Goal: Task Accomplishment & Management: Use online tool/utility

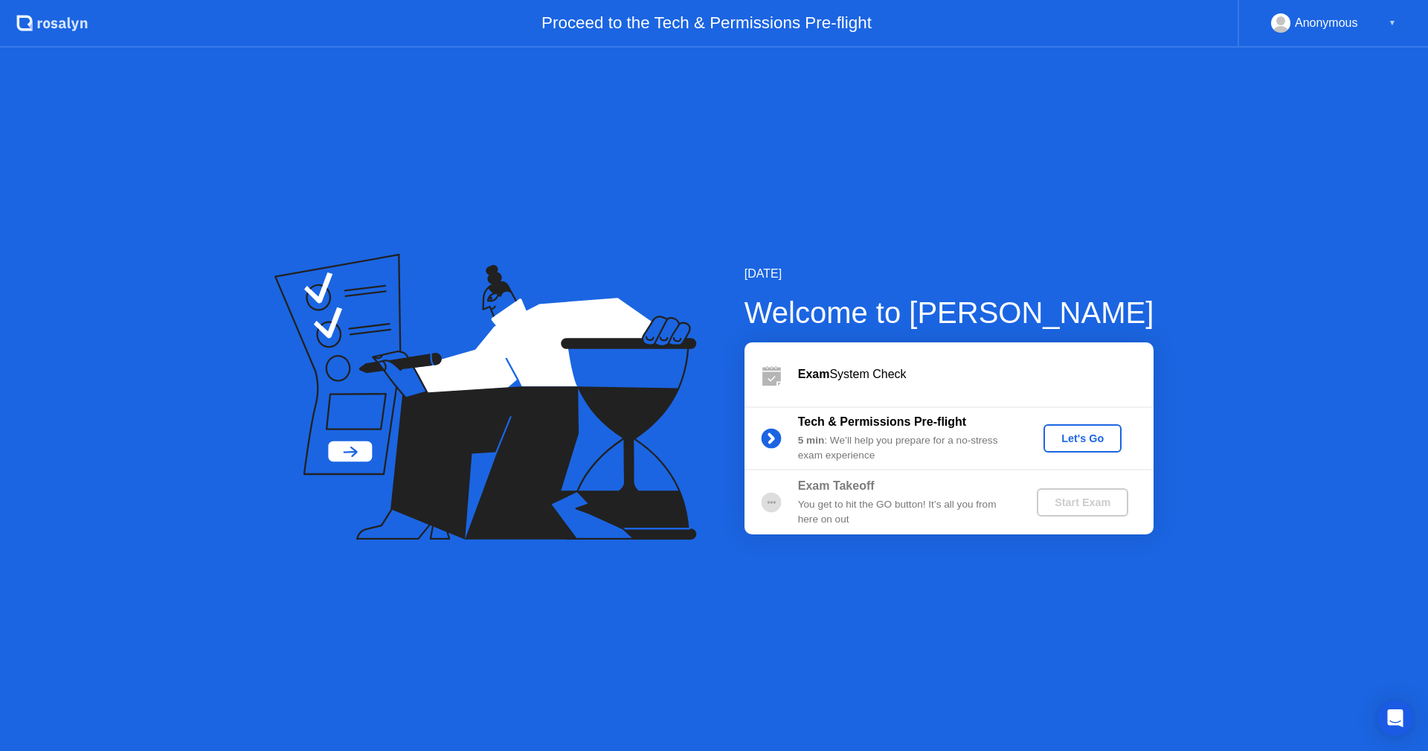
click at [1084, 443] on div "Let's Go" at bounding box center [1083, 438] width 66 height 12
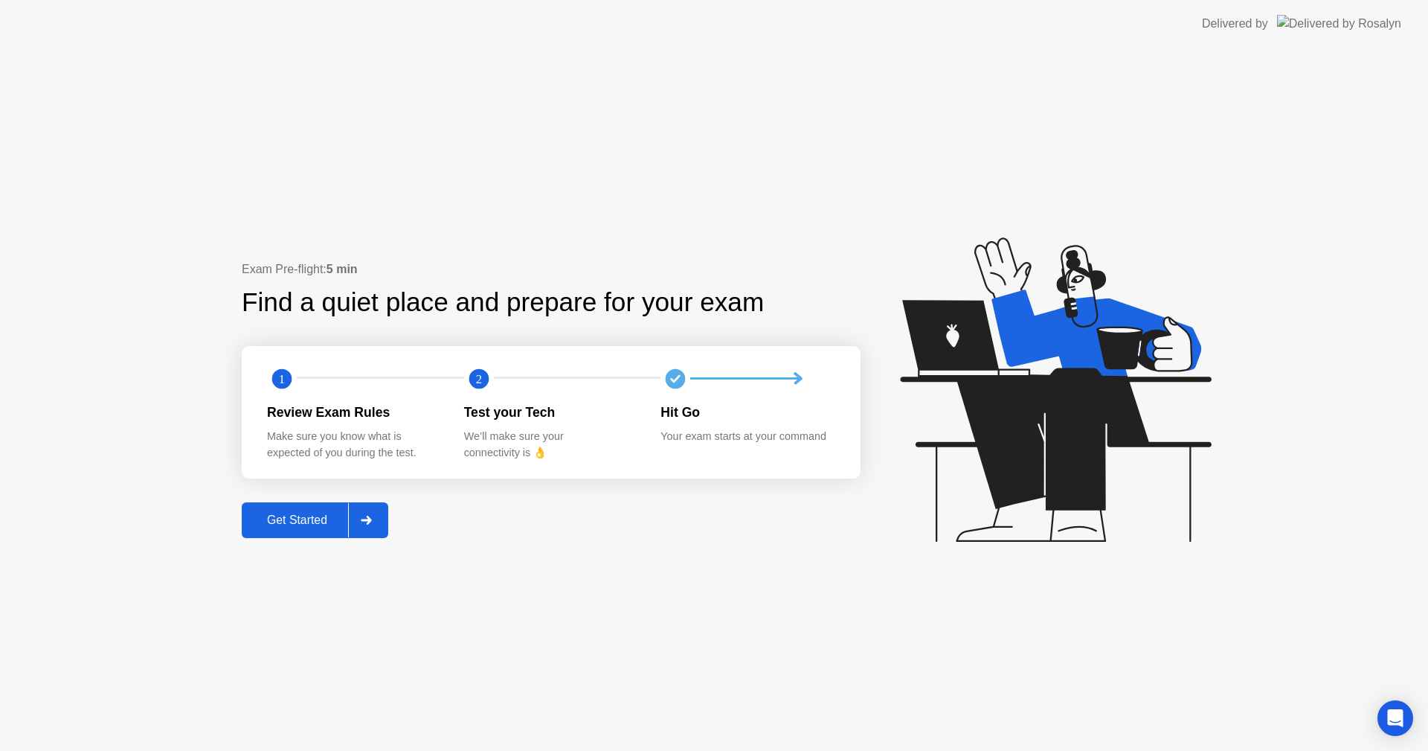
click at [358, 518] on div at bounding box center [366, 520] width 36 height 34
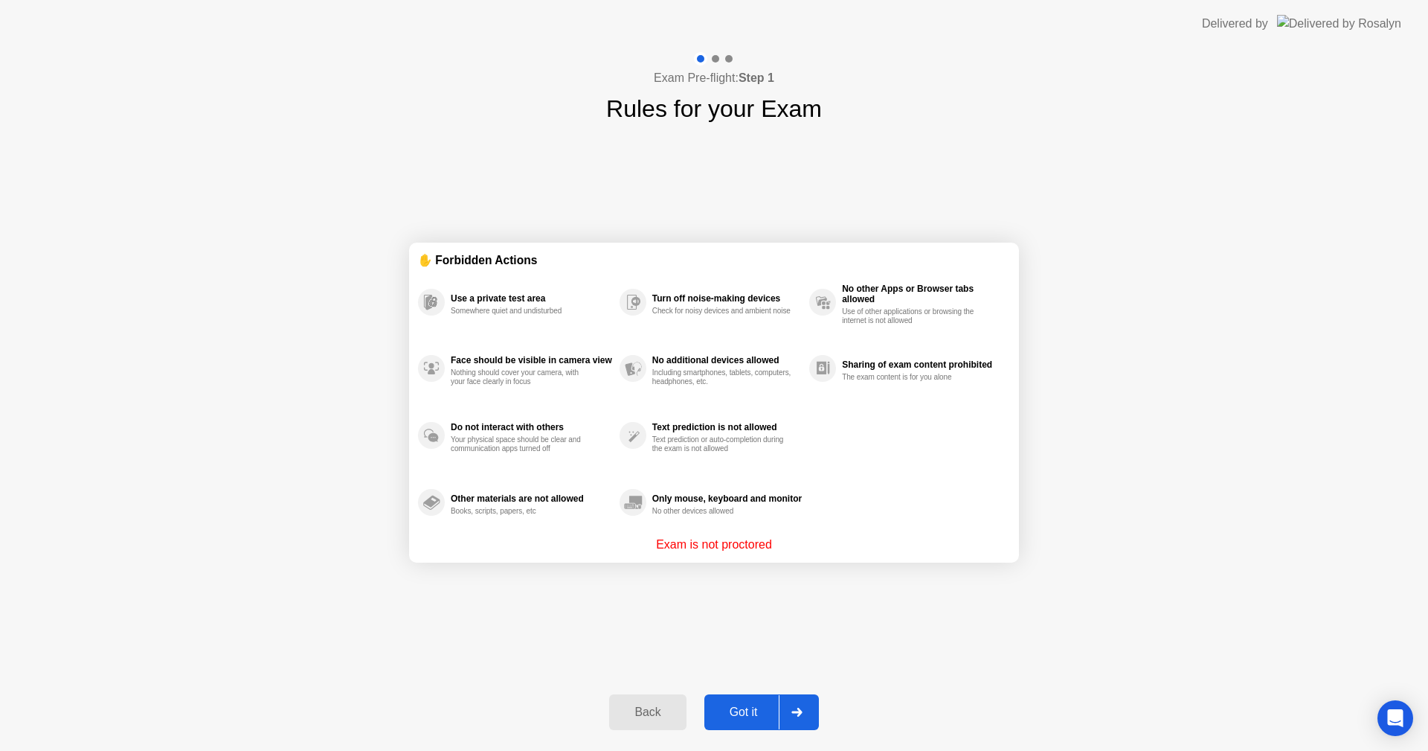
click at [751, 715] on div "Got it" at bounding box center [744, 711] width 70 height 13
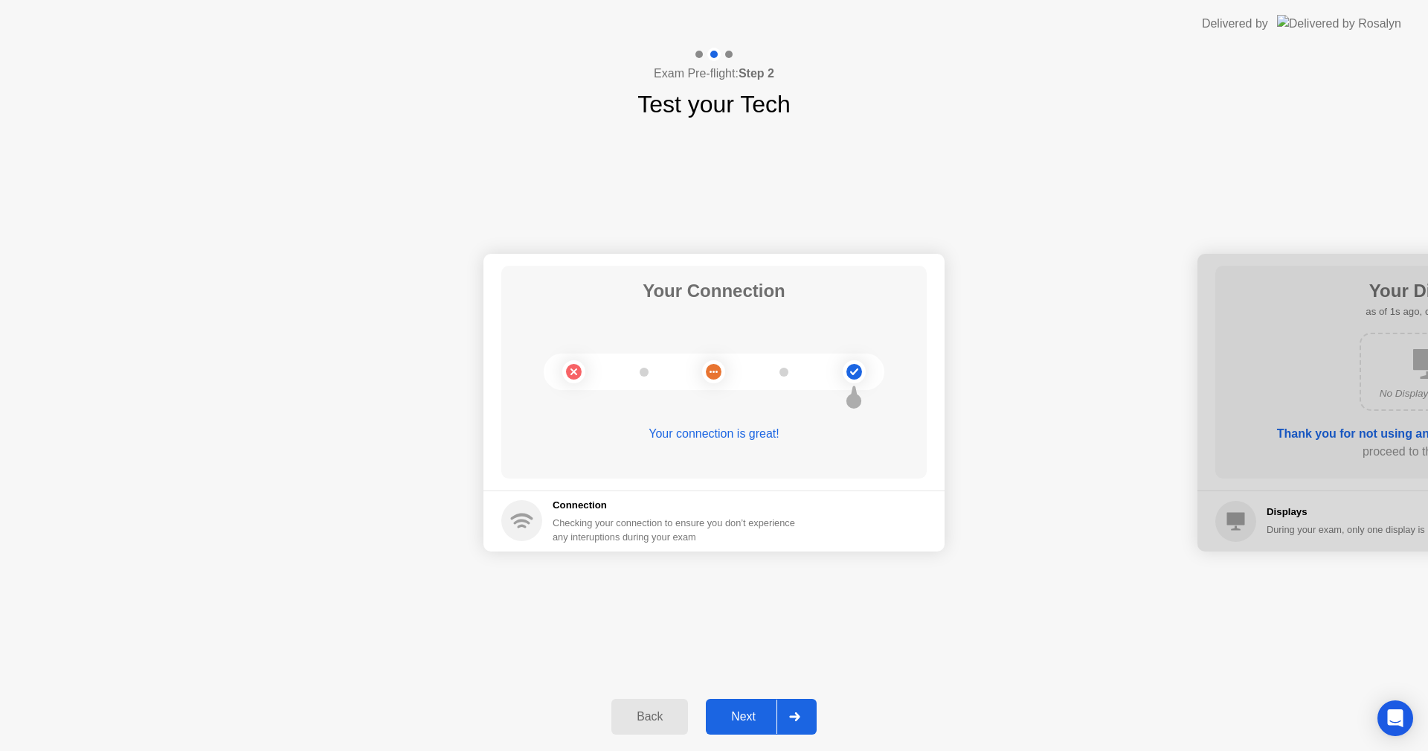
click at [798, 719] on icon at bounding box center [794, 716] width 10 height 9
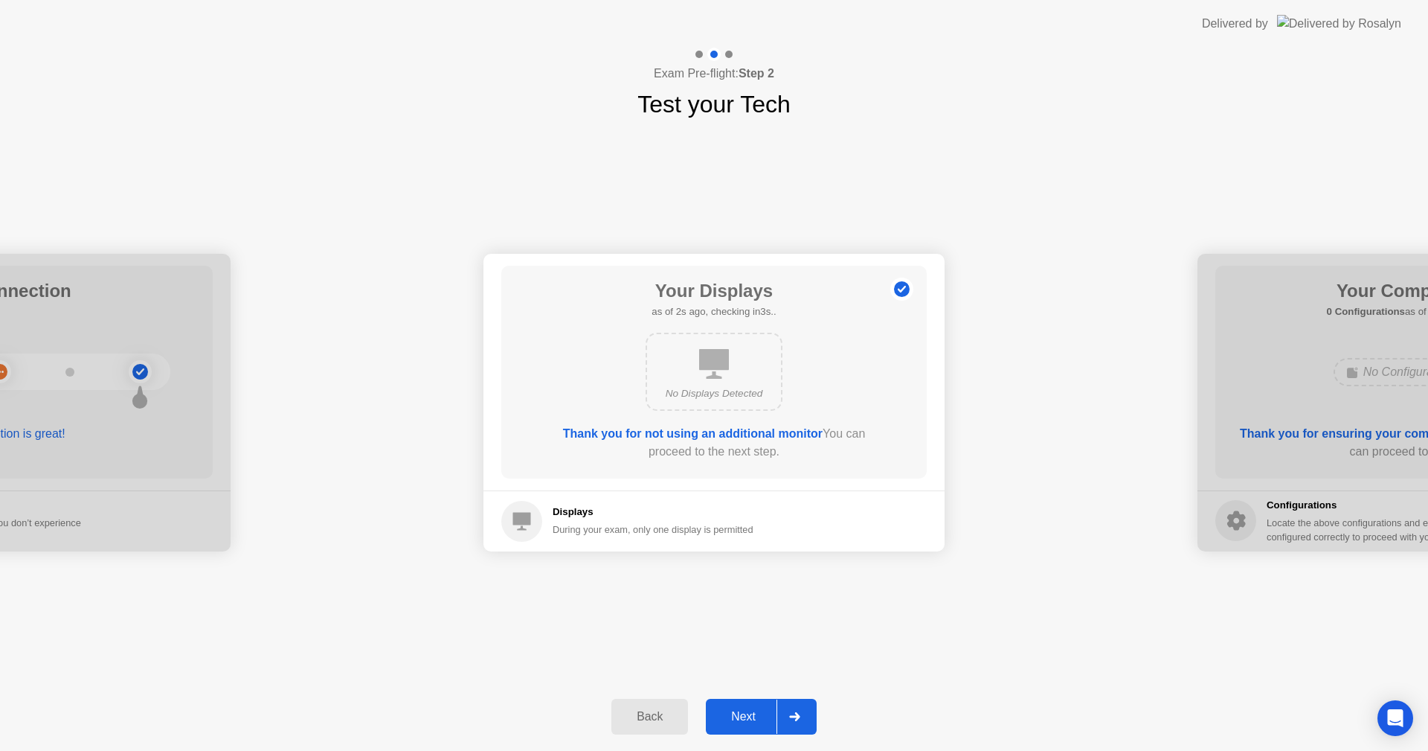
click at [798, 719] on icon at bounding box center [794, 716] width 10 height 9
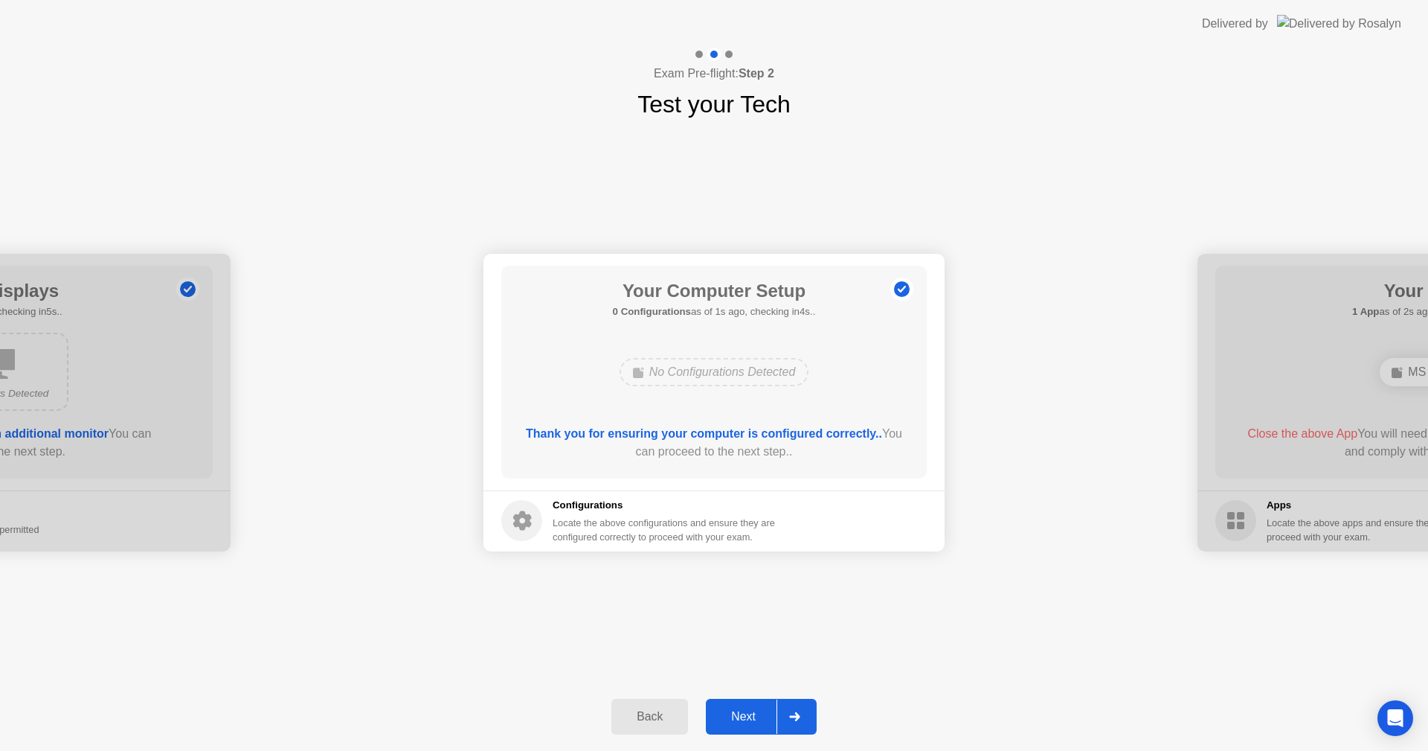
click at [798, 719] on icon at bounding box center [794, 716] width 10 height 9
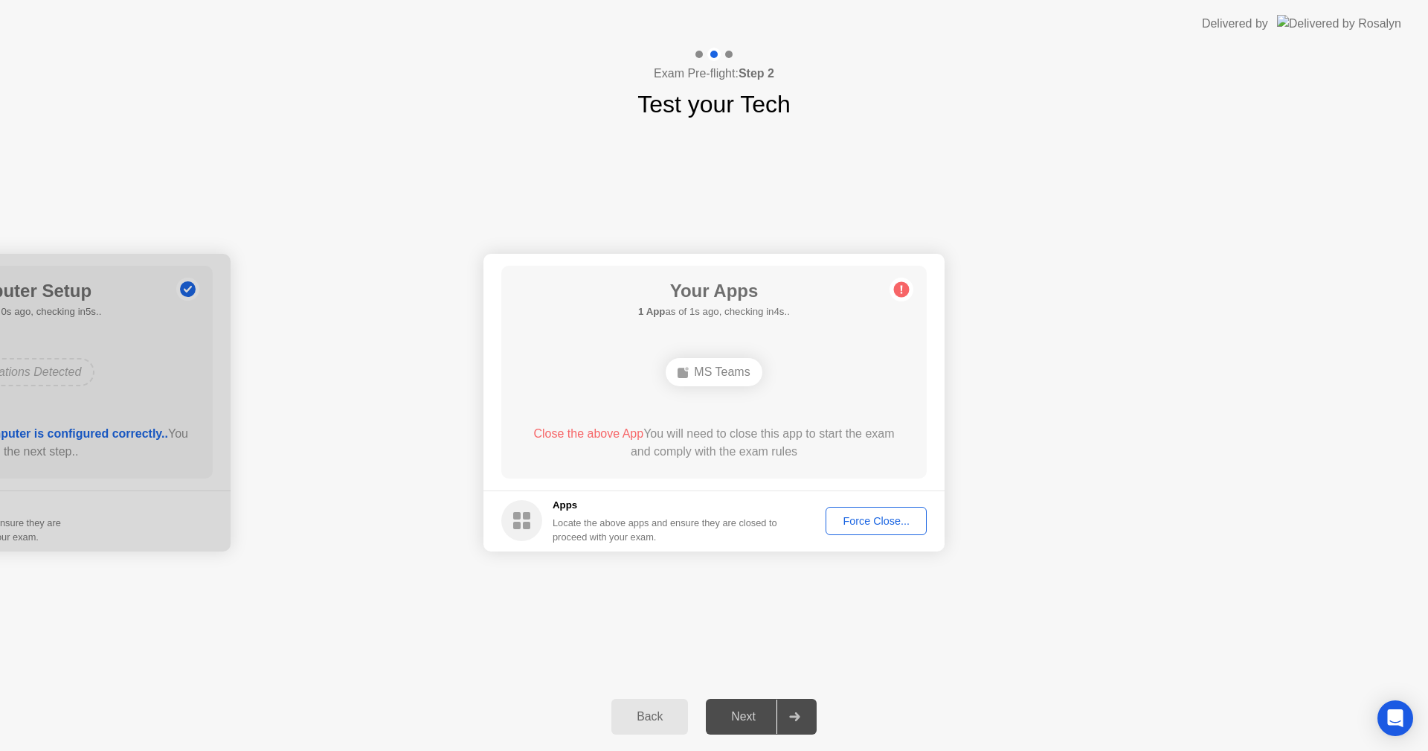
click at [867, 517] on div "Force Close..." at bounding box center [876, 521] width 91 height 12
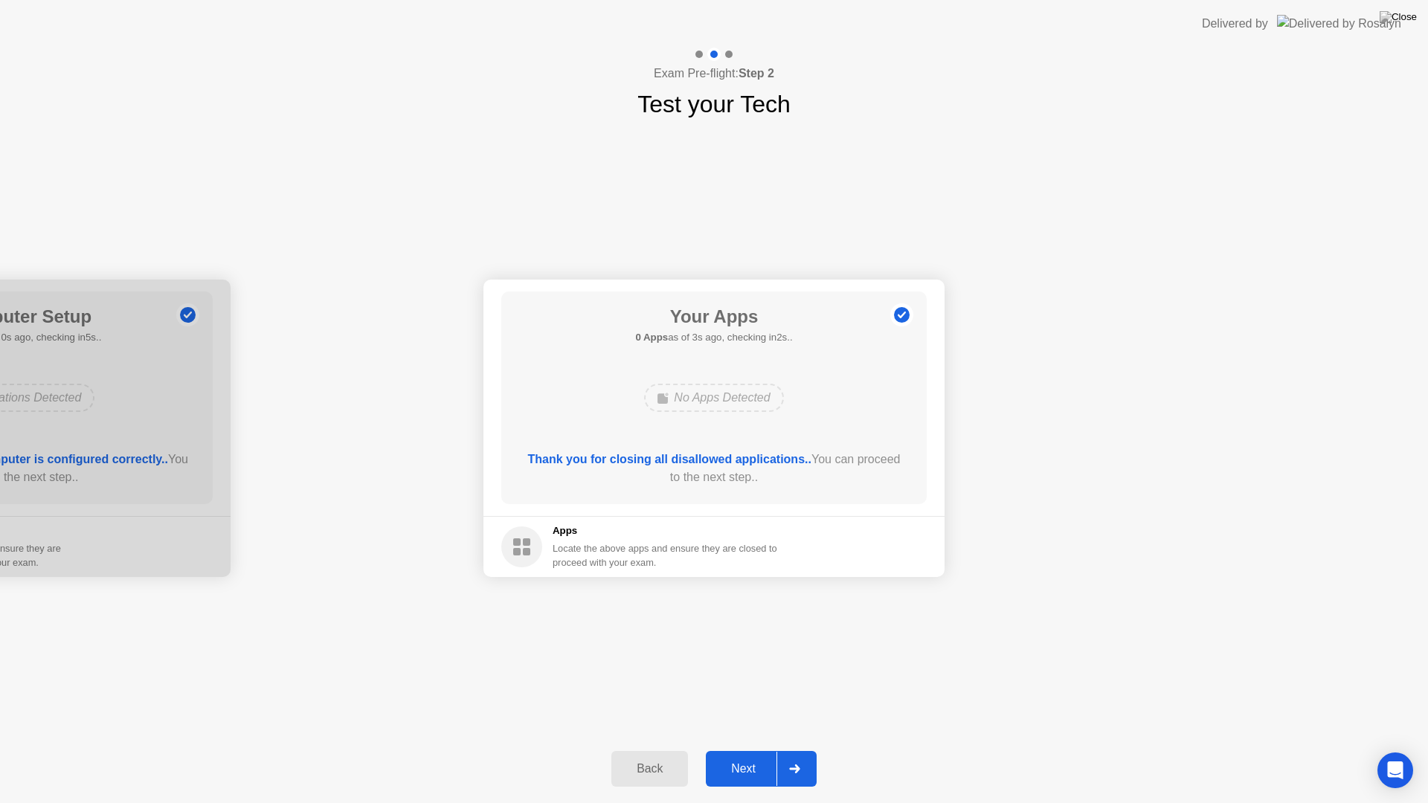
click at [803, 750] on div at bounding box center [795, 769] width 36 height 34
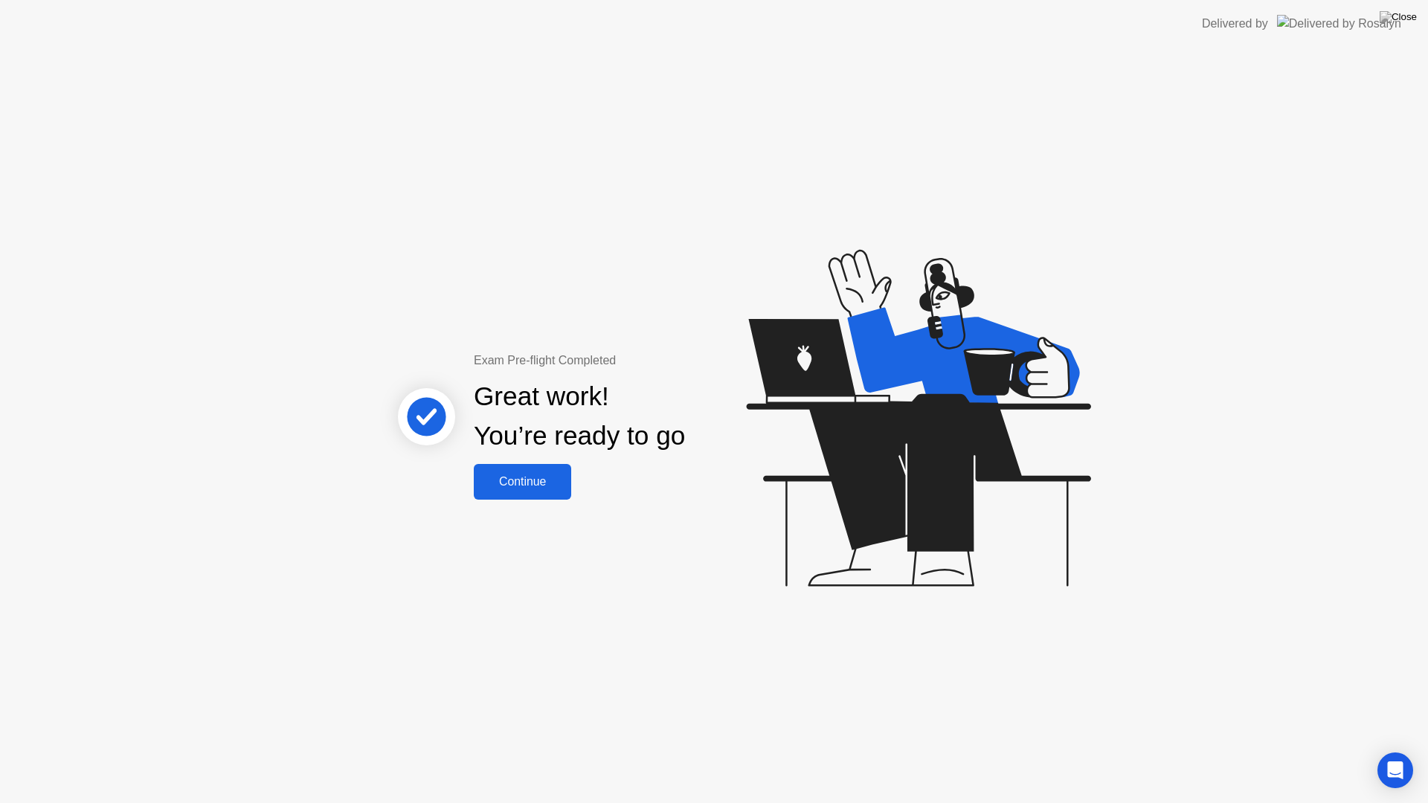
click at [520, 481] on div "Continue" at bounding box center [522, 481] width 89 height 13
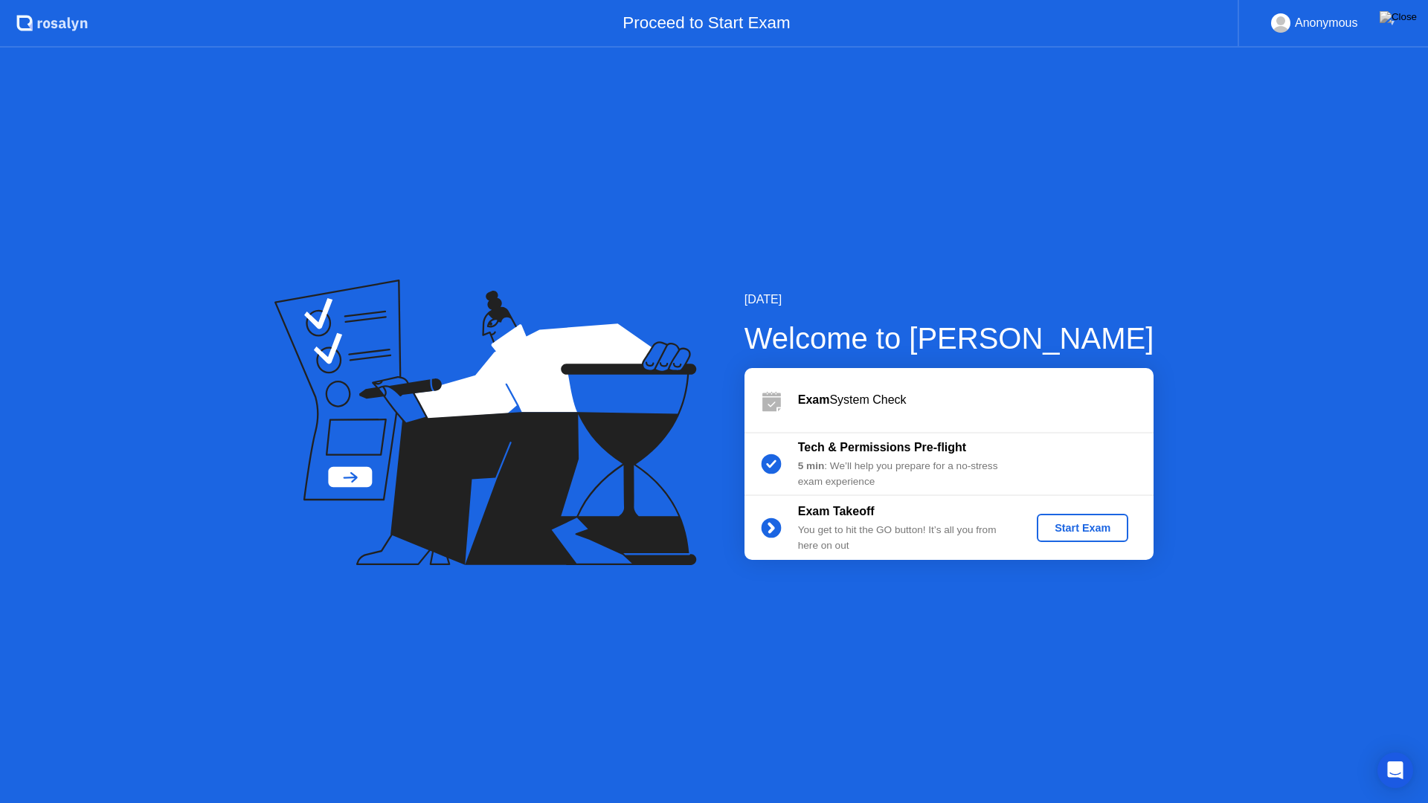
click at [1060, 527] on div "Start Exam" at bounding box center [1083, 528] width 80 height 12
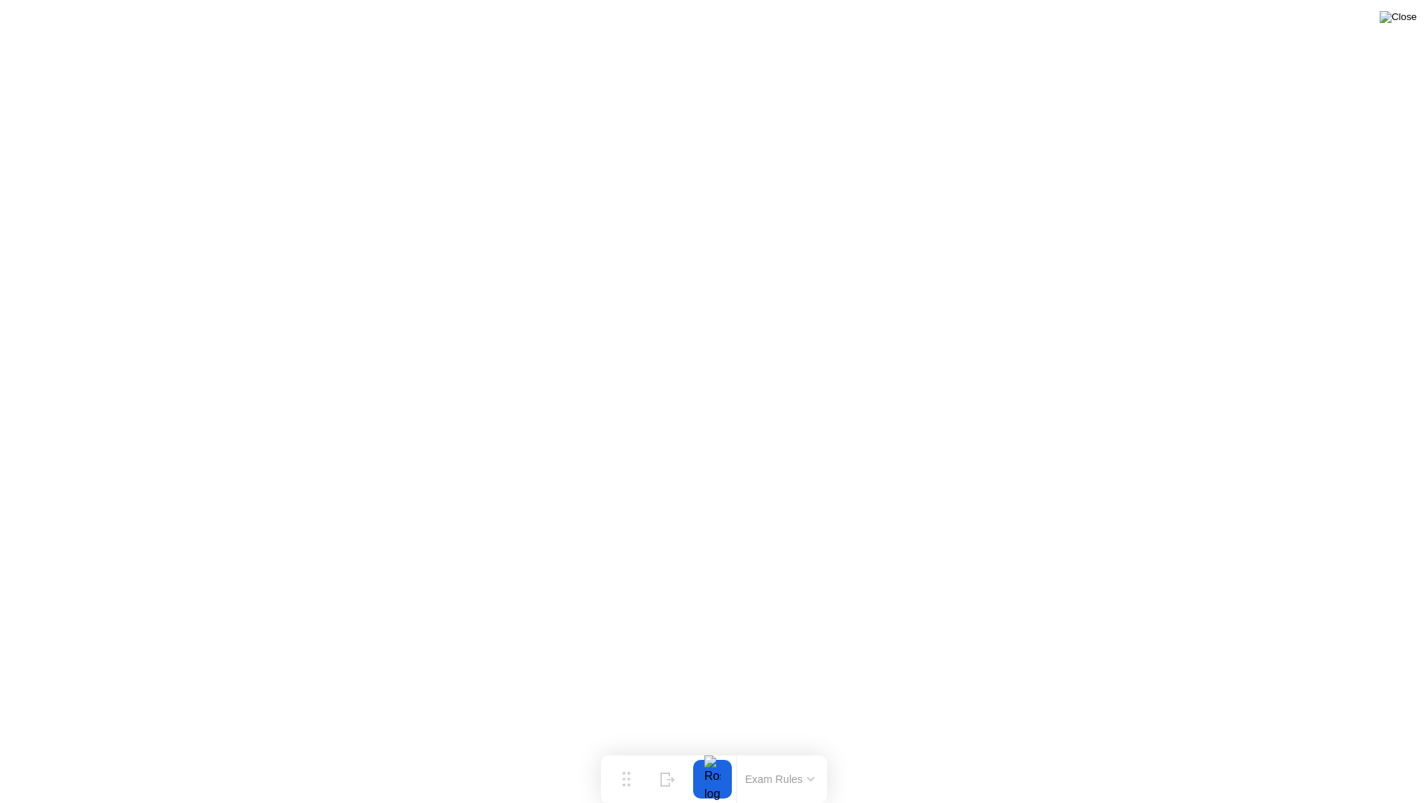
click at [1413, 23] on img at bounding box center [1398, 17] width 37 height 12
click at [1407, 22] on img at bounding box center [1398, 17] width 37 height 12
